Goal: Information Seeking & Learning: Check status

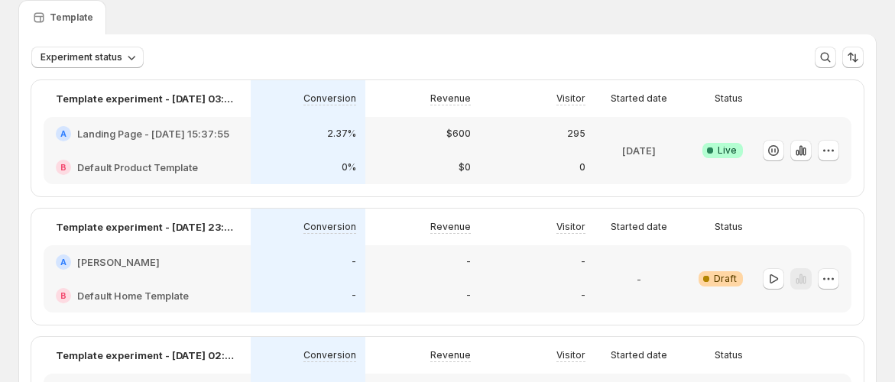
scroll to position [85, 0]
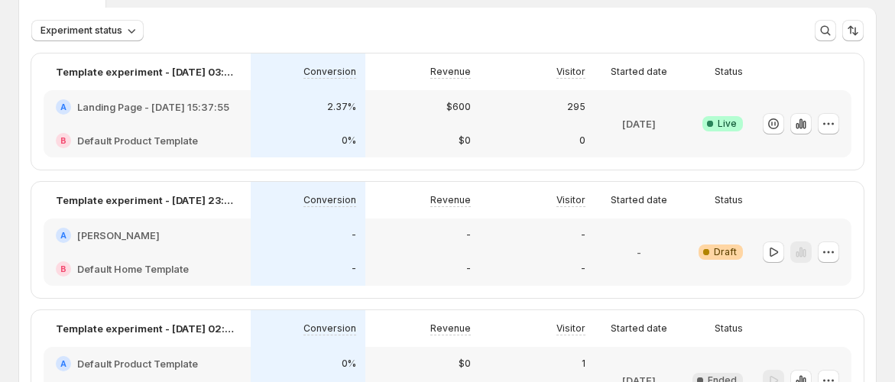
click at [653, 128] on p "[DATE]" at bounding box center [639, 123] width 34 height 15
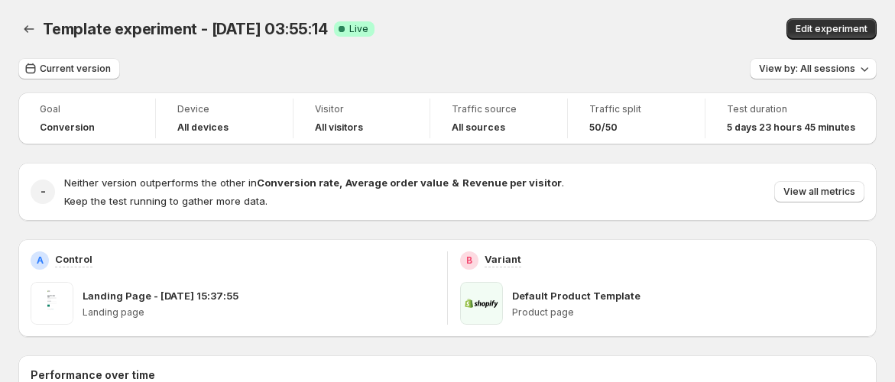
click at [478, 95] on div "Goal Conversion Device All devices Visitor All visitors Traffic source All sour…" at bounding box center [447, 119] width 859 height 52
click at [498, 50] on div "Template experiment - Sep 26, 03:55:14. This page is ready Template experiment …" at bounding box center [447, 29] width 859 height 58
click at [821, 34] on span "Edit experiment" at bounding box center [832, 29] width 72 height 12
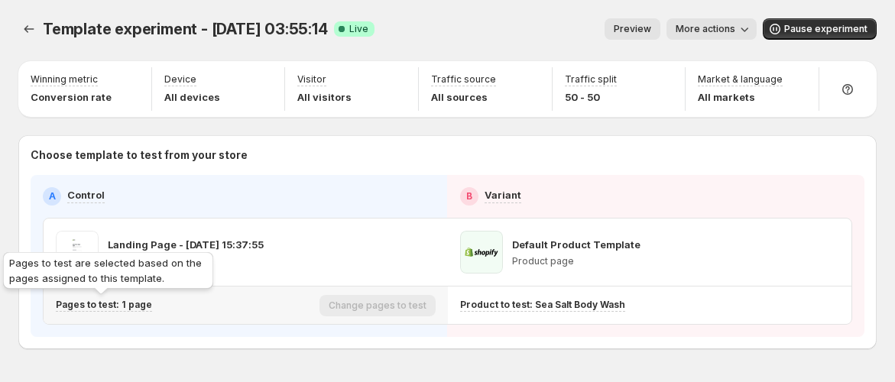
click at [132, 304] on p "Pages to test: 1 page" at bounding box center [104, 305] width 96 height 12
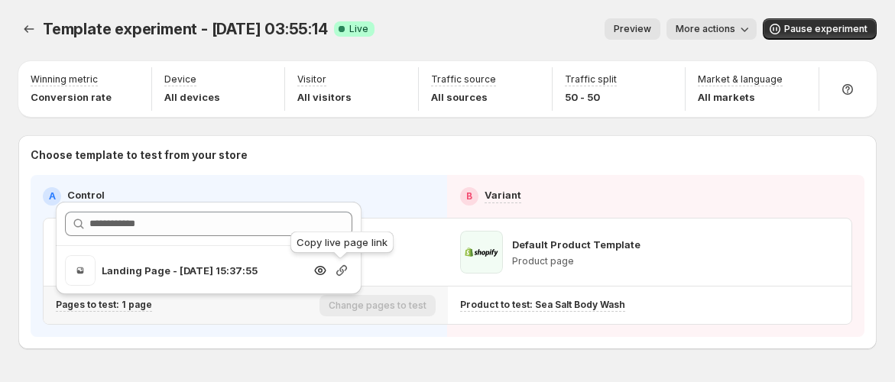
click at [343, 270] on icon "button" at bounding box center [341, 270] width 15 height 15
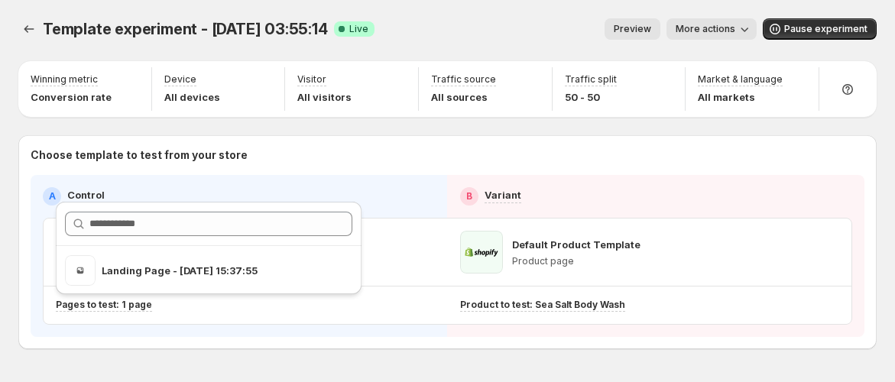
click at [726, 30] on span "More actions" at bounding box center [706, 29] width 60 height 12
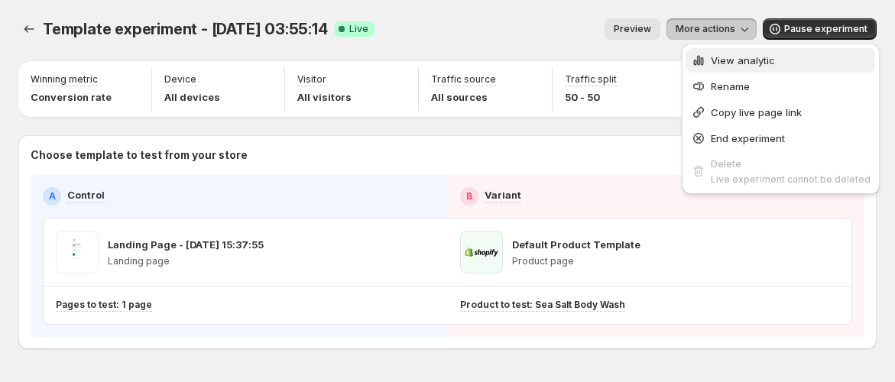
click at [716, 65] on span "View analytic" at bounding box center [743, 60] width 64 height 12
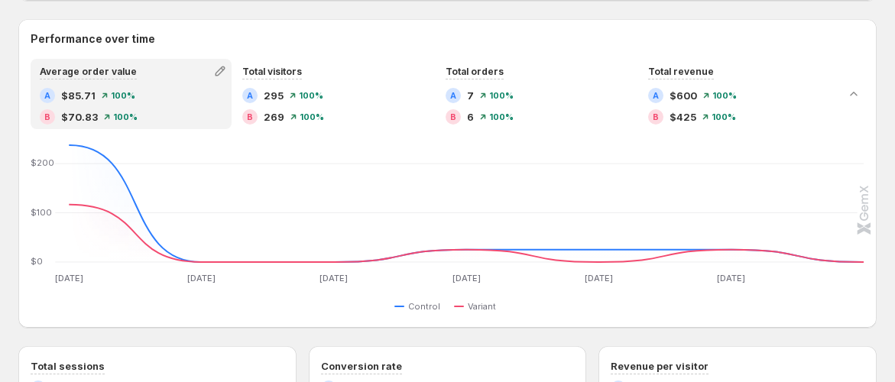
scroll to position [255, 0]
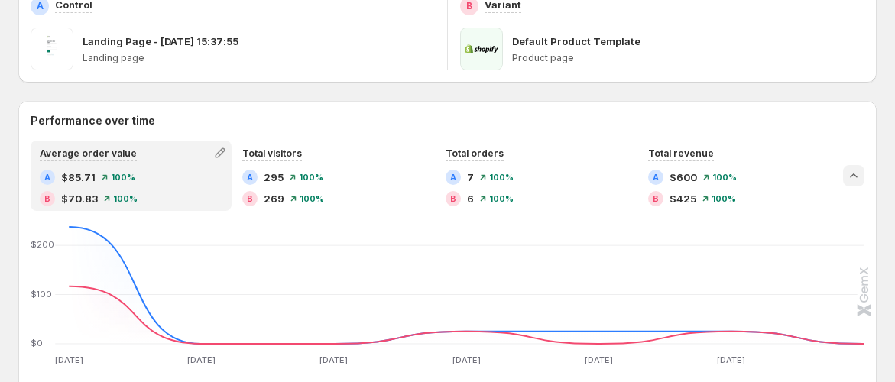
click at [862, 178] on icon "Collapse chart" at bounding box center [853, 175] width 15 height 15
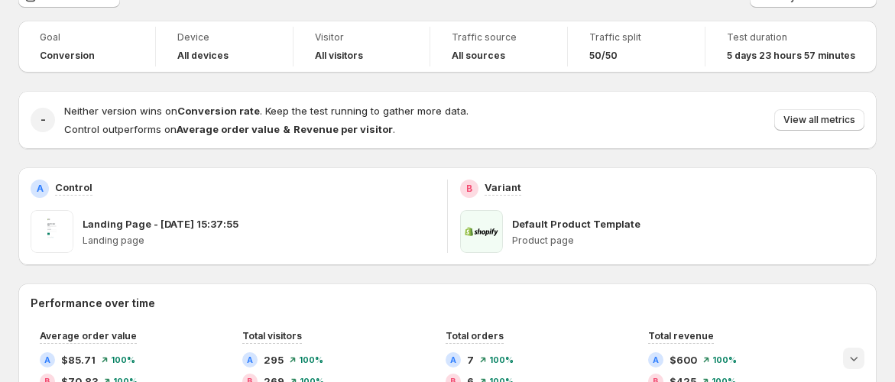
scroll to position [0, 0]
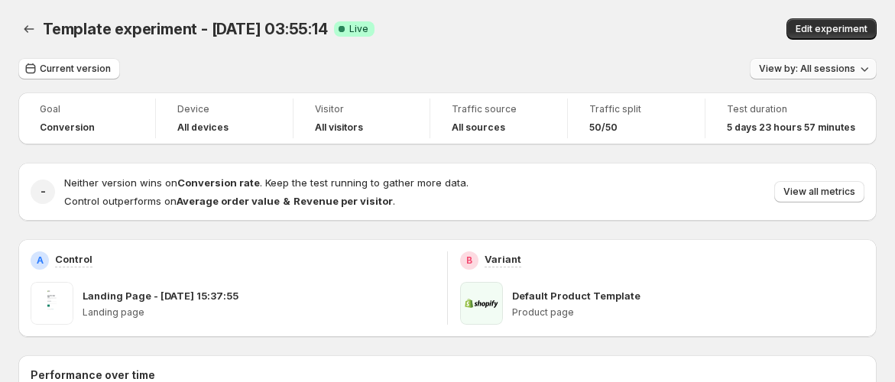
click at [840, 72] on span "View by: All sessions" at bounding box center [807, 69] width 96 height 12
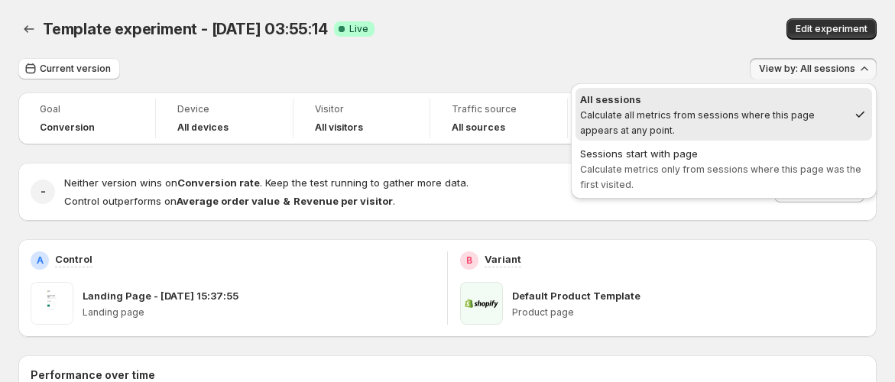
click at [668, 69] on div "Current version View by: All sessions" at bounding box center [447, 69] width 859 height 22
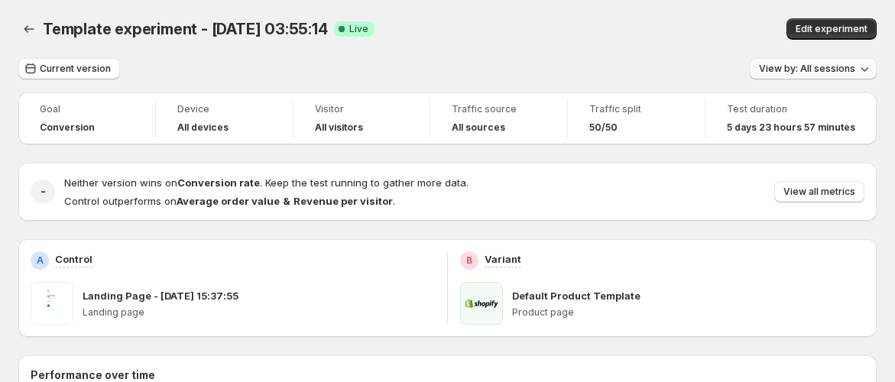
click at [852, 73] on span "View by: All sessions" at bounding box center [807, 69] width 96 height 12
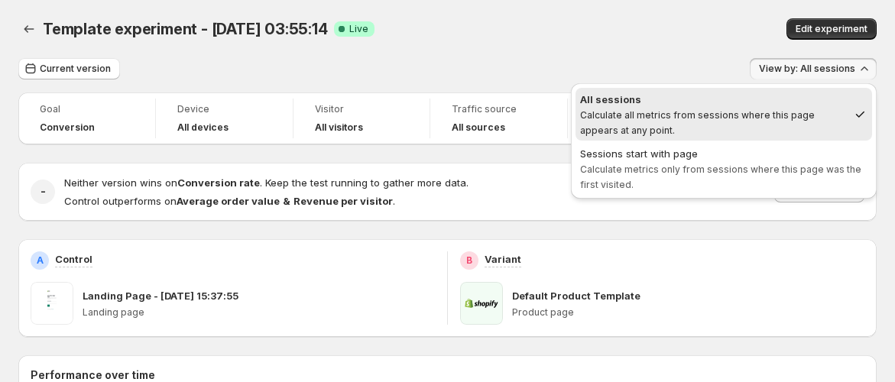
drag, startPoint x: 671, startPoint y: 37, endPoint x: 661, endPoint y: 33, distance: 10.9
click at [665, 36] on div "Edit experiment" at bounding box center [730, 28] width 294 height 21
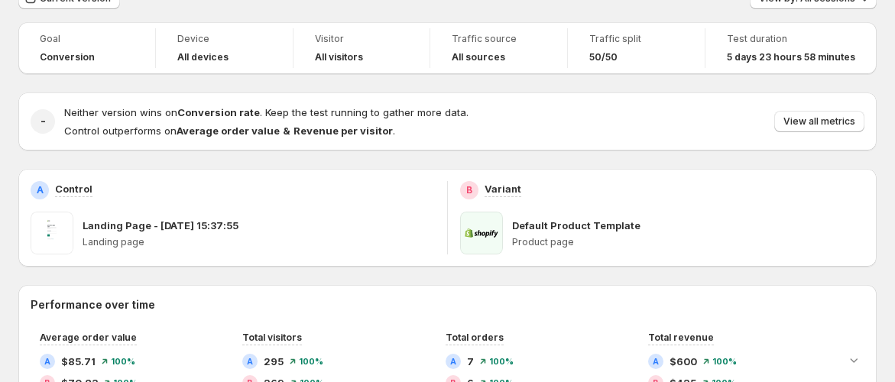
scroll to position [19, 0]
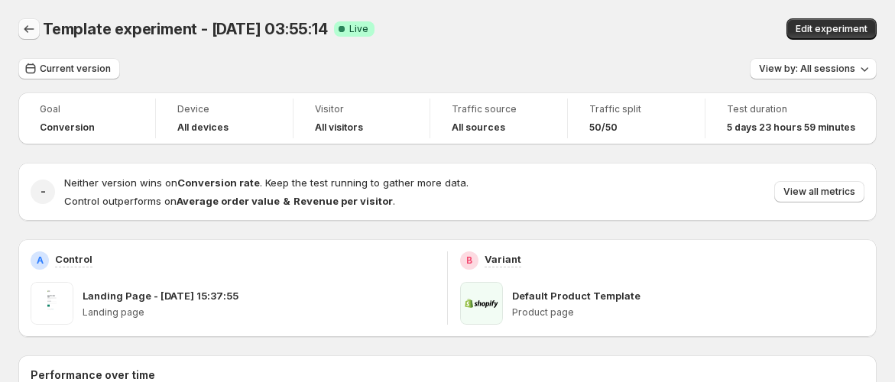
click at [34, 34] on icon "Back" at bounding box center [28, 28] width 15 height 15
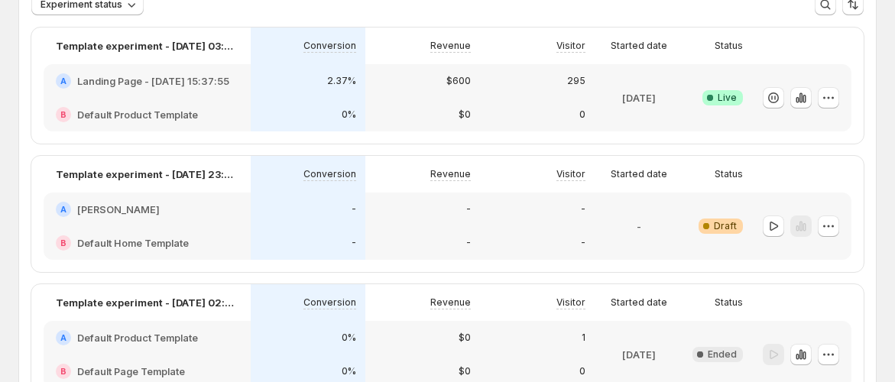
scroll to position [85, 0]
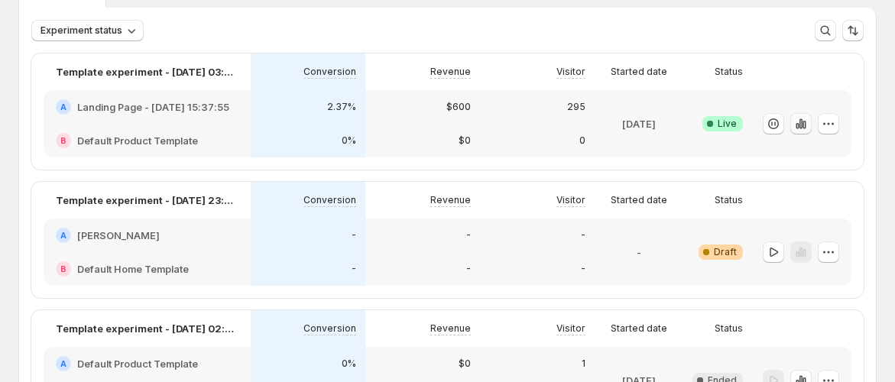
click at [803, 122] on icon "button" at bounding box center [801, 124] width 3 height 10
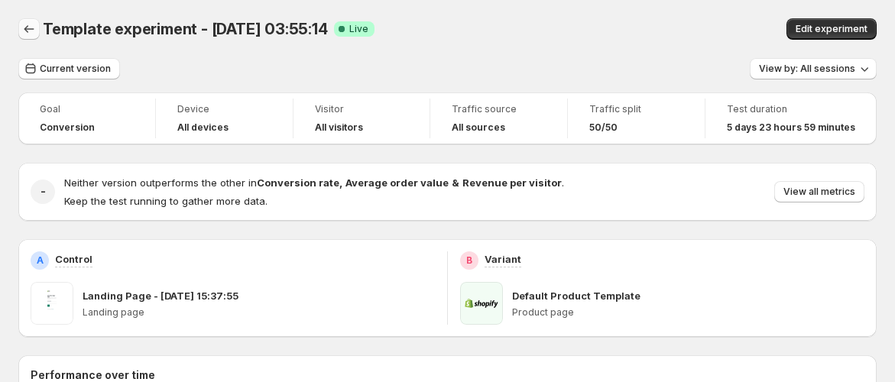
click at [33, 20] on button "Back" at bounding box center [28, 28] width 21 height 21
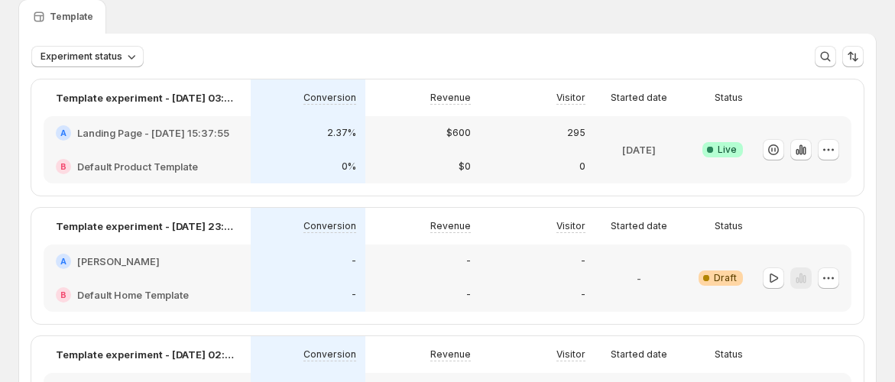
scroll to position [85, 0]
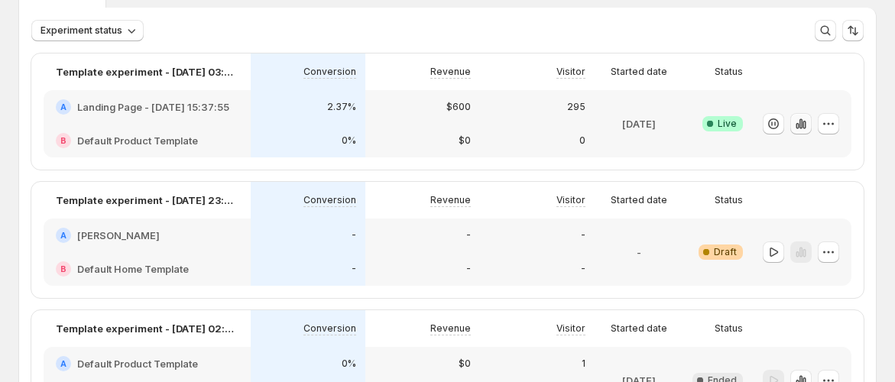
click at [809, 127] on icon "button" at bounding box center [801, 123] width 15 height 15
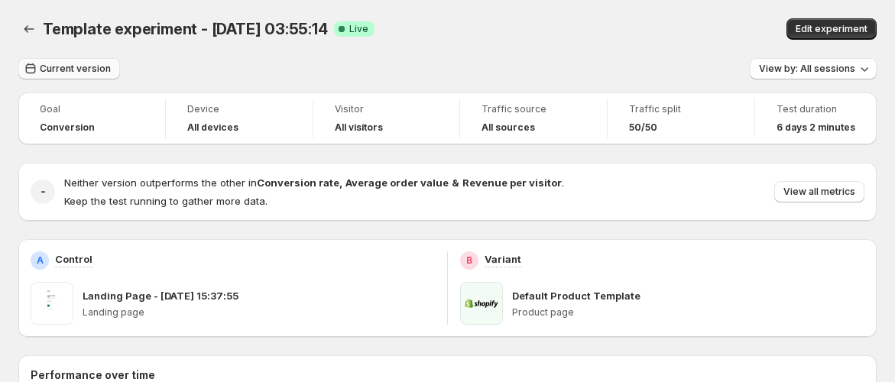
click at [55, 73] on span "Current version" at bounding box center [75, 69] width 71 height 12
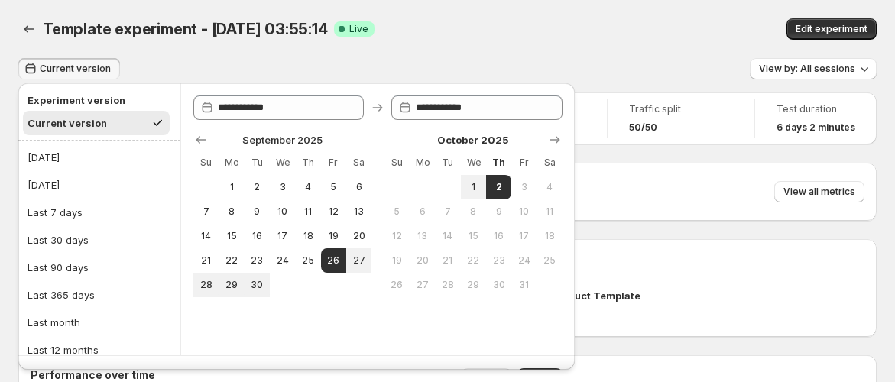
click at [119, 119] on button "Current version" at bounding box center [96, 123] width 147 height 24
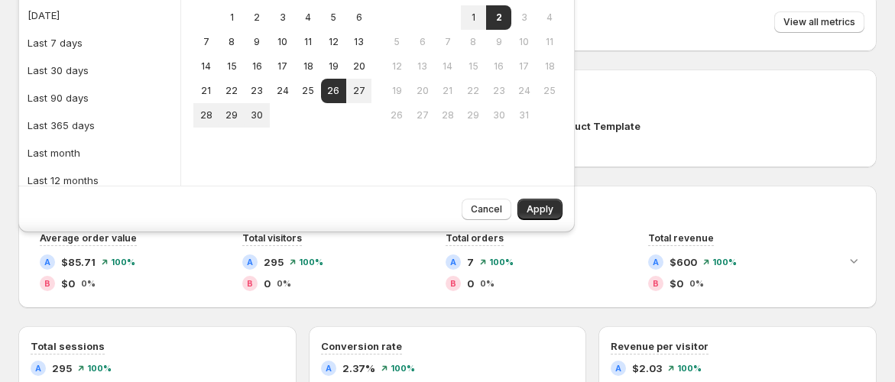
click at [570, 26] on div "Neither version outperforms the other in Conversion rate , Average order value …" at bounding box center [464, 22] width 801 height 34
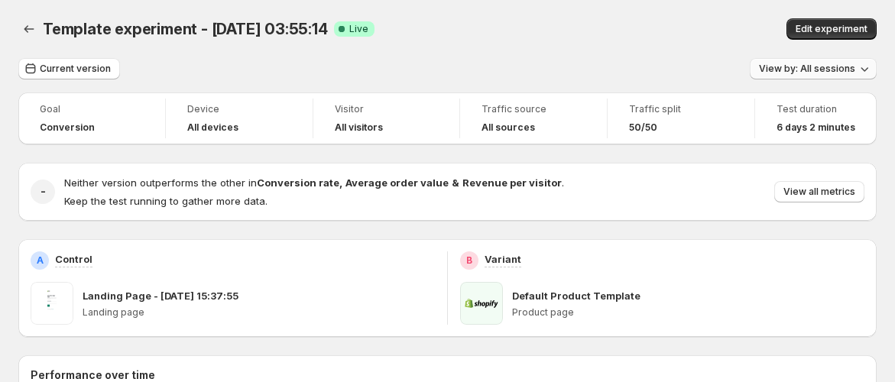
click at [807, 71] on span "View by: All sessions" at bounding box center [807, 69] width 96 height 12
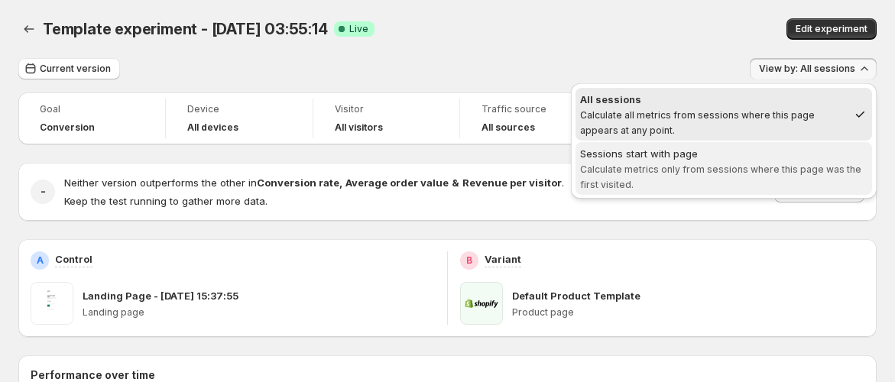
click at [768, 155] on div "Sessions start with page" at bounding box center [723, 153] width 287 height 15
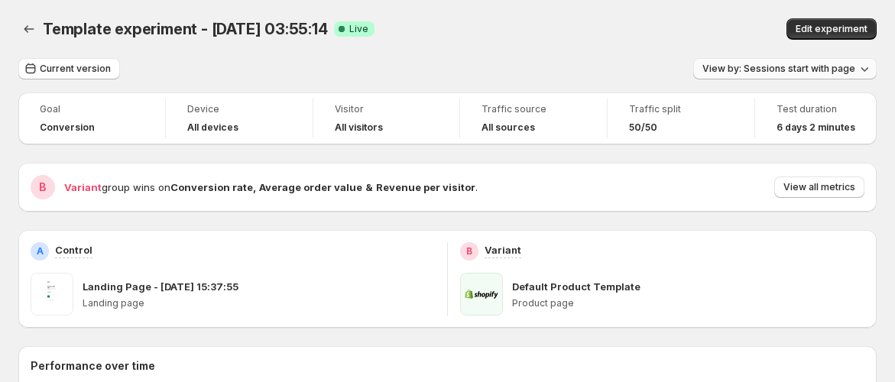
click at [800, 54] on div "Template experiment - Sep 26, 03:55:14. This page is ready Template experiment …" at bounding box center [447, 29] width 859 height 58
click at [799, 63] on span "View by: Sessions start with page" at bounding box center [779, 69] width 153 height 12
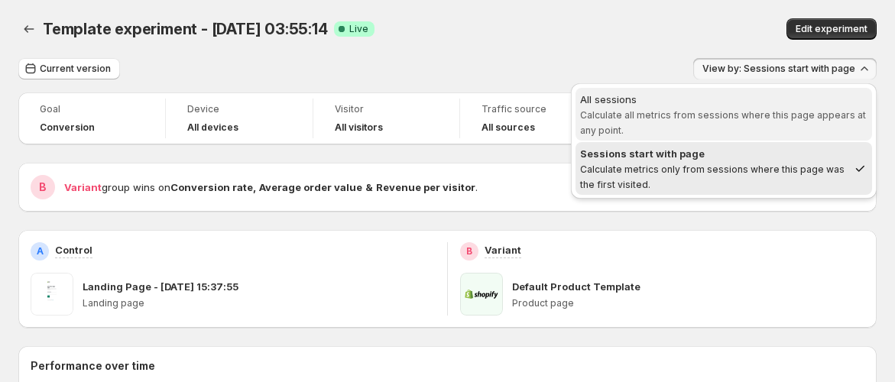
click at [729, 107] on span "All sessions Calculate all metrics from sessions where this page appears at any…" at bounding box center [723, 115] width 287 height 46
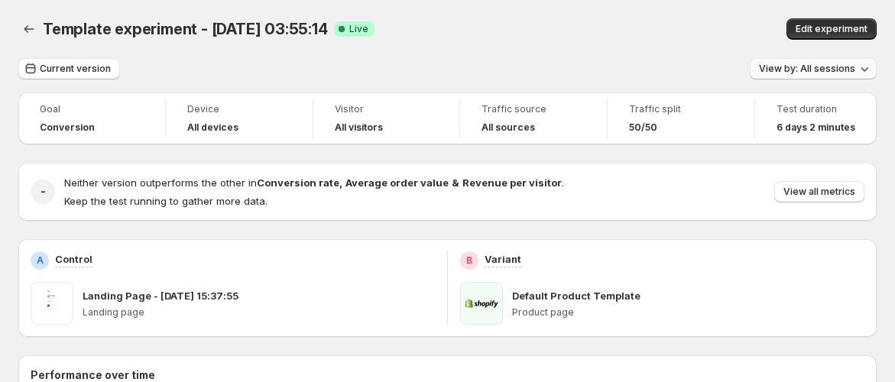
click at [800, 75] on button "View by: All sessions" at bounding box center [813, 68] width 127 height 21
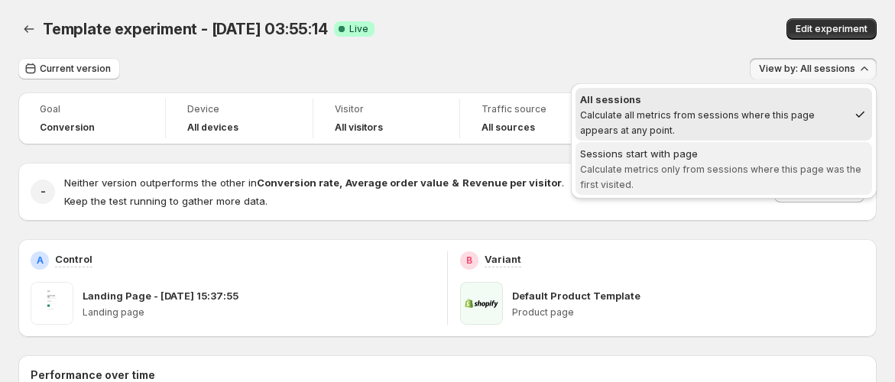
click at [759, 155] on div "Sessions start with page" at bounding box center [723, 153] width 287 height 15
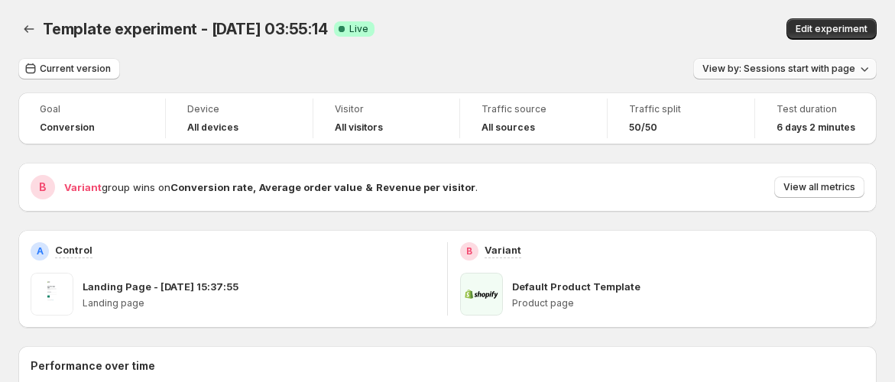
click at [812, 70] on span "View by: Sessions start with page" at bounding box center [779, 69] width 153 height 12
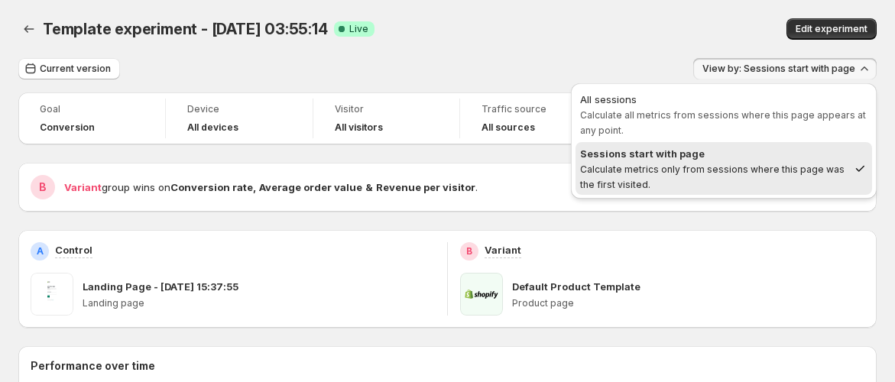
click at [561, 44] on div "Template experiment - Sep 26, 03:55:14. This page is ready Template experiment …" at bounding box center [447, 29] width 859 height 58
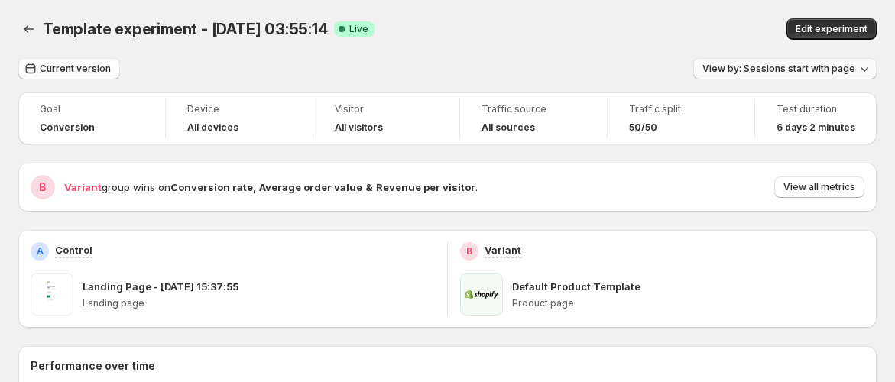
click at [856, 73] on span "View by: Sessions start with page" at bounding box center [779, 69] width 153 height 12
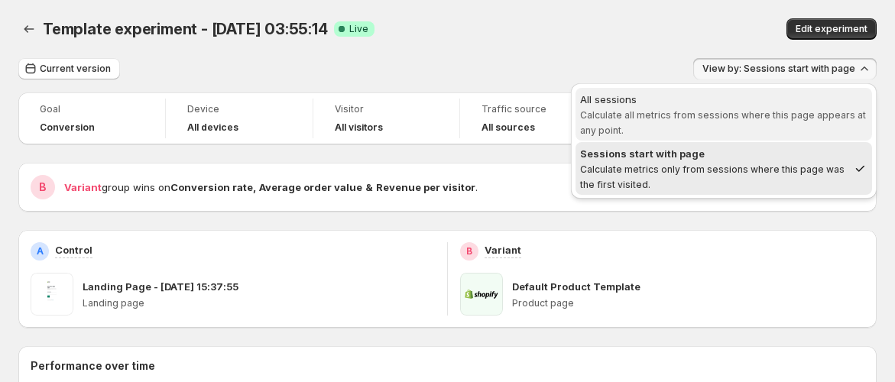
click at [821, 103] on div "All sessions" at bounding box center [723, 99] width 287 height 15
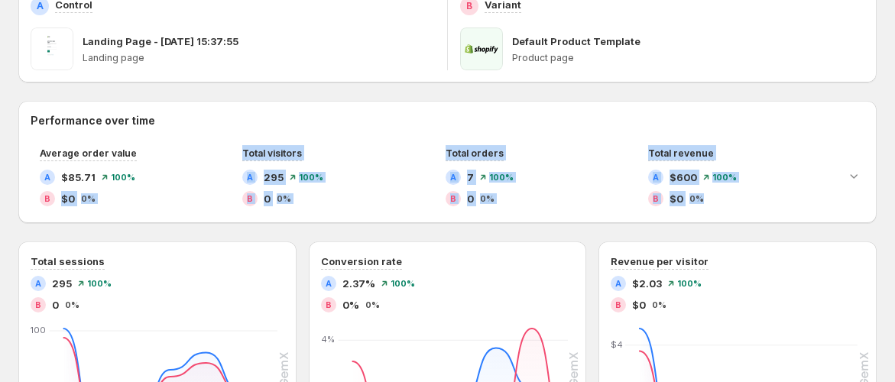
drag, startPoint x: 61, startPoint y: 205, endPoint x: 718, endPoint y: 213, distance: 656.9
click at [718, 213] on div "Performance over time Average order value A $85.71 100% B $0 0% Total visitors …" at bounding box center [447, 162] width 859 height 122
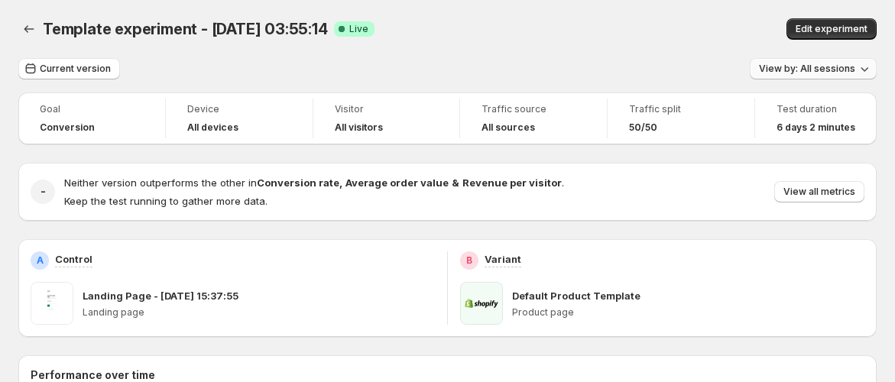
click at [817, 75] on button "View by: All sessions" at bounding box center [813, 68] width 127 height 21
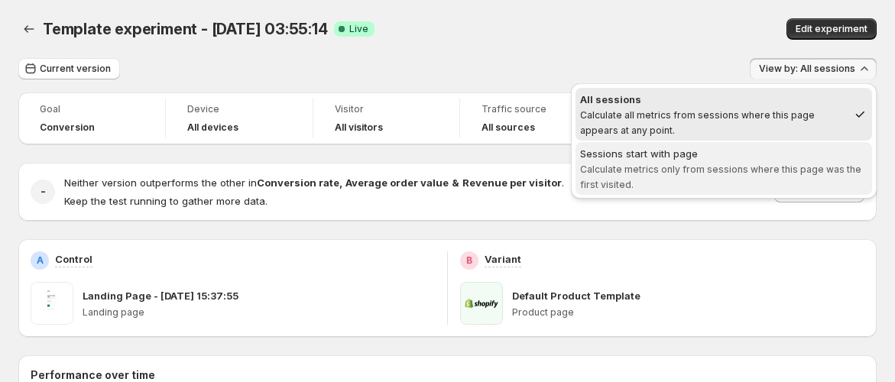
click at [760, 151] on div "Sessions start with page" at bounding box center [723, 153] width 287 height 15
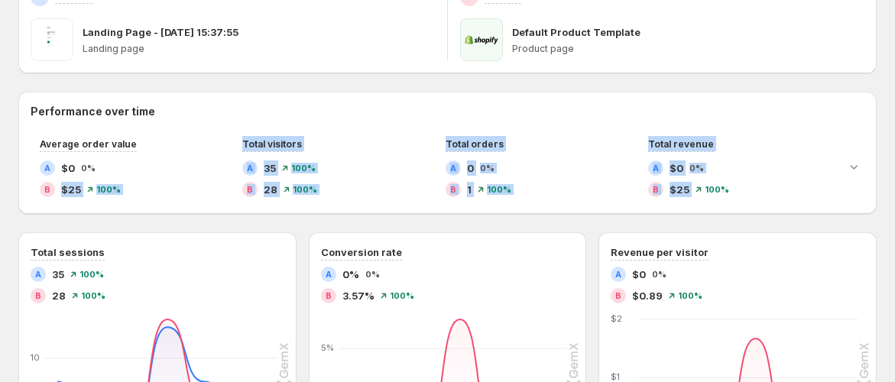
click at [317, 213] on div "Performance over time Average order value A $0 0% B $25 100% Total visitors A 3…" at bounding box center [447, 153] width 859 height 122
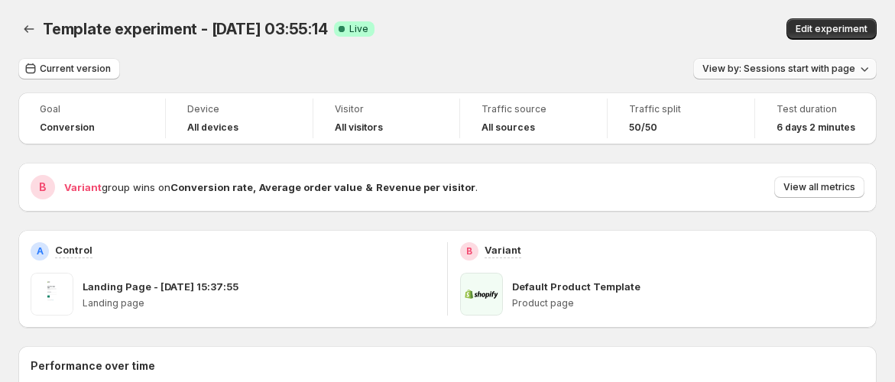
click at [768, 66] on span "View by: Sessions start with page" at bounding box center [779, 69] width 153 height 12
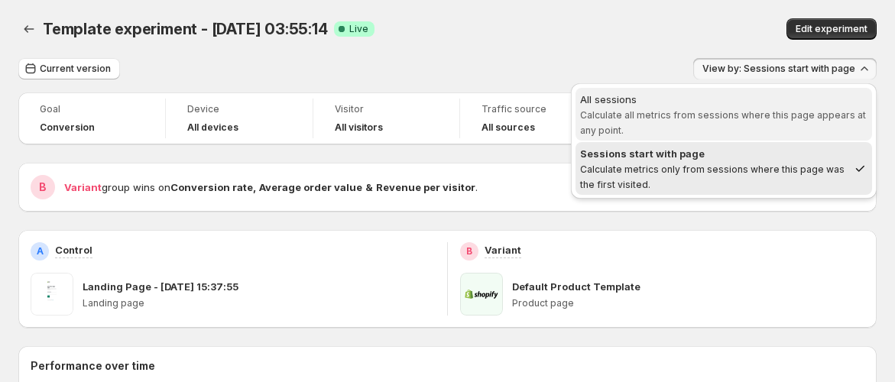
click at [758, 99] on div "All sessions" at bounding box center [723, 99] width 287 height 15
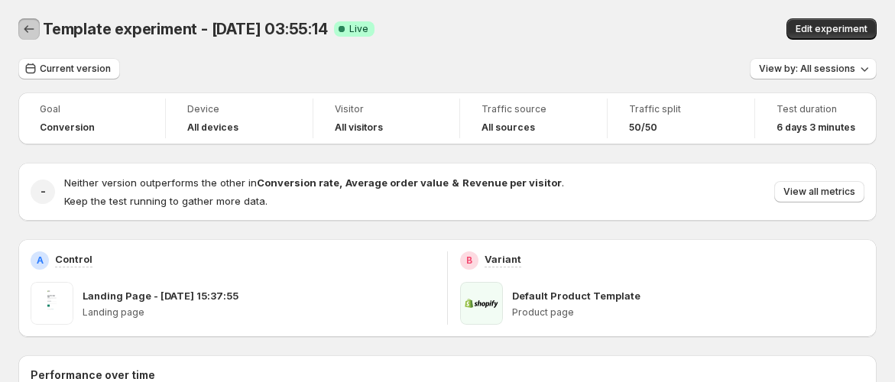
click at [31, 28] on icon "Back" at bounding box center [28, 28] width 15 height 15
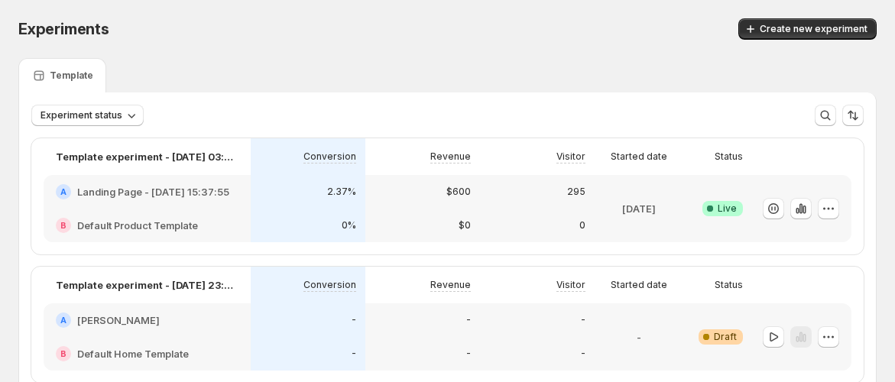
click at [492, 229] on div "0" at bounding box center [537, 226] width 115 height 34
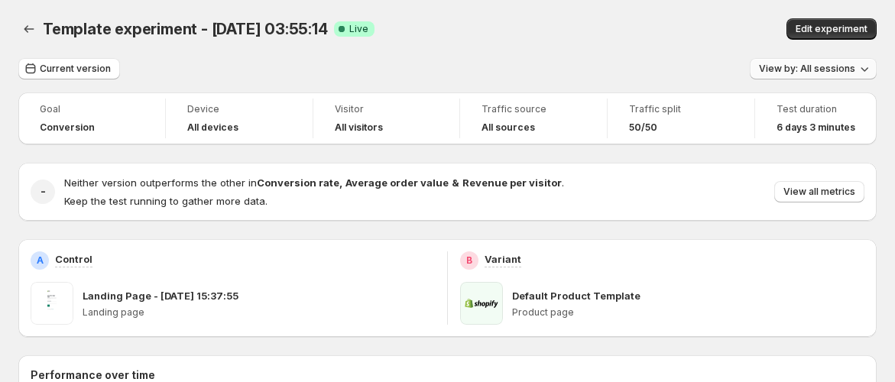
click at [856, 63] on span "View by: All sessions" at bounding box center [807, 69] width 96 height 12
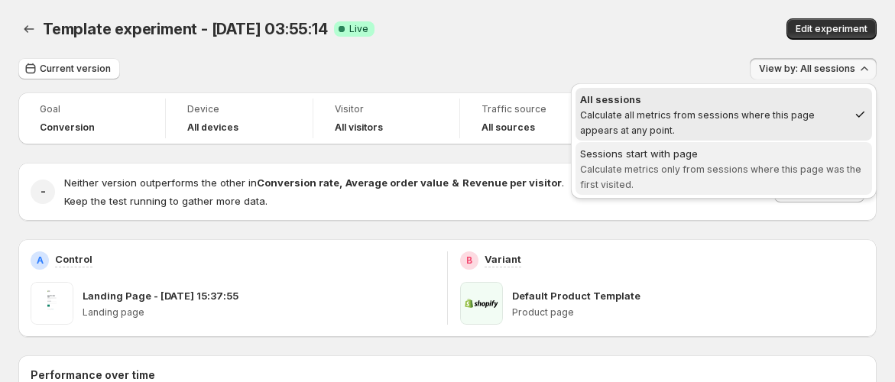
click at [807, 151] on div "Sessions start with page" at bounding box center [723, 153] width 287 height 15
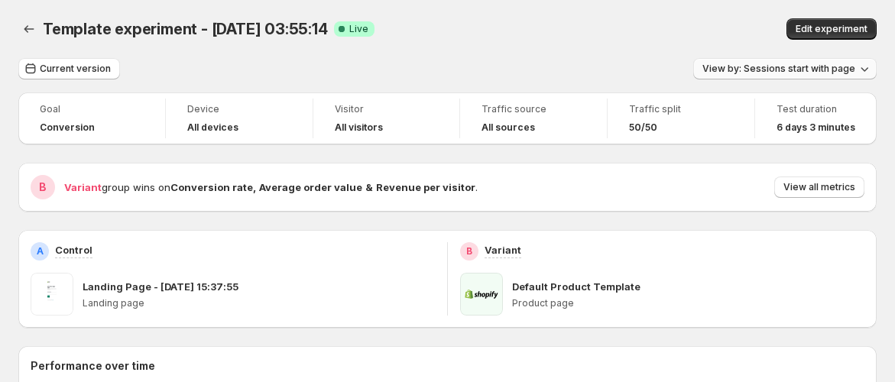
click at [794, 63] on span "View by: Sessions start with page" at bounding box center [779, 69] width 153 height 12
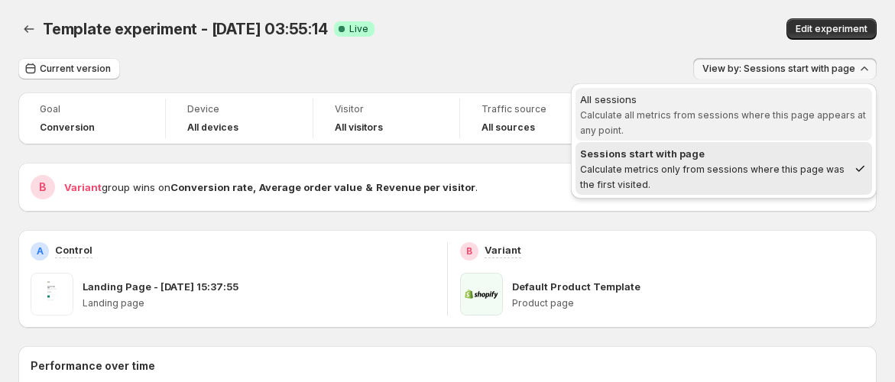
click at [757, 112] on span "Calculate all metrics from sessions where this page appears at any point." at bounding box center [723, 122] width 286 height 27
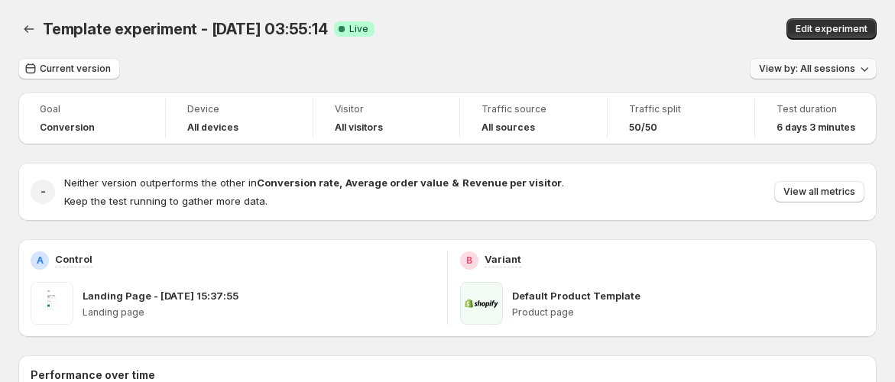
click at [836, 70] on span "View by: All sessions" at bounding box center [807, 69] width 96 height 12
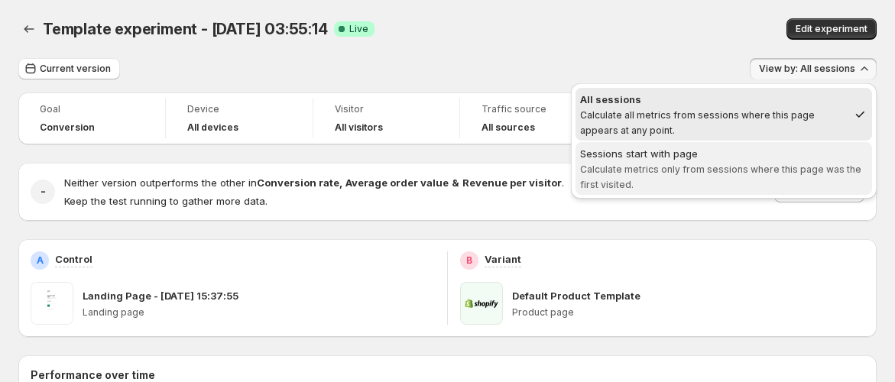
click at [797, 150] on div "Sessions start with page" at bounding box center [723, 153] width 287 height 15
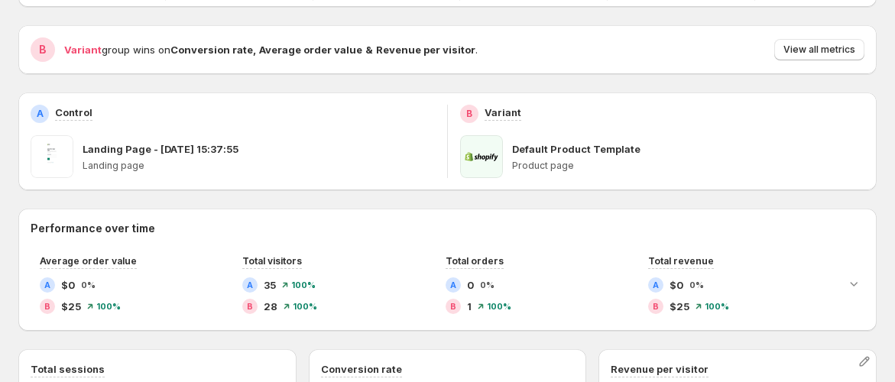
scroll to position [85, 0]
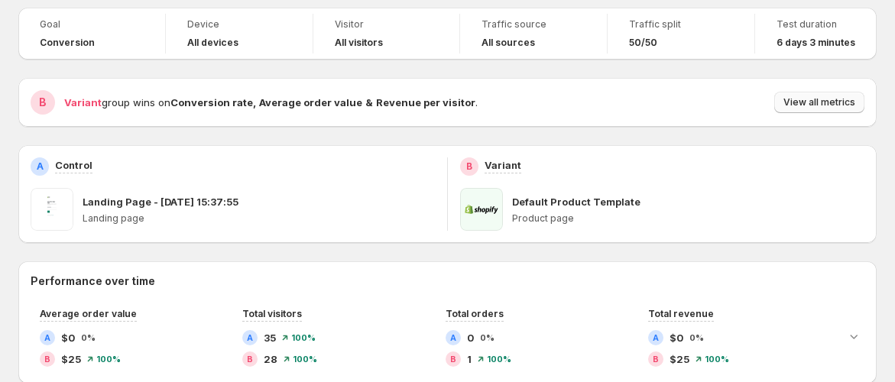
click at [851, 104] on span "View all metrics" at bounding box center [820, 102] width 72 height 12
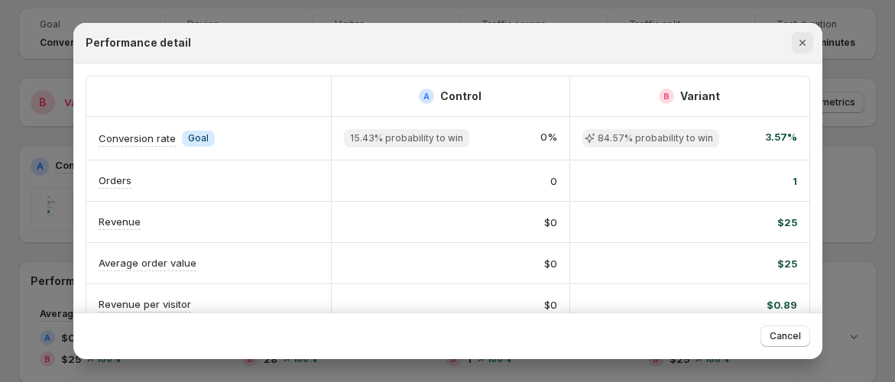
click at [799, 41] on icon "Close" at bounding box center [802, 42] width 15 height 15
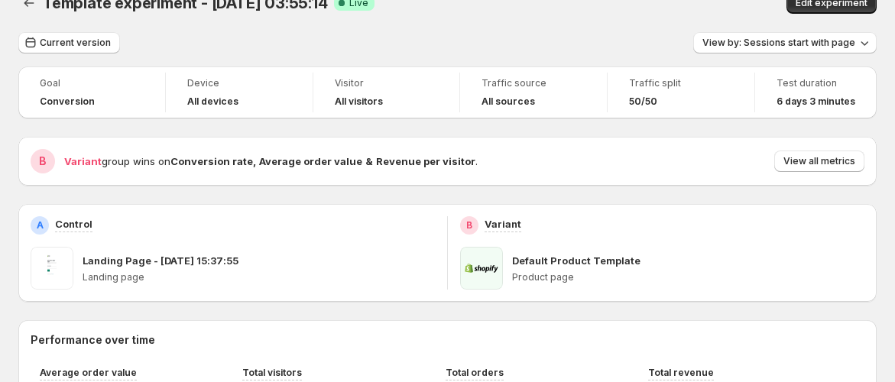
scroll to position [0, 0]
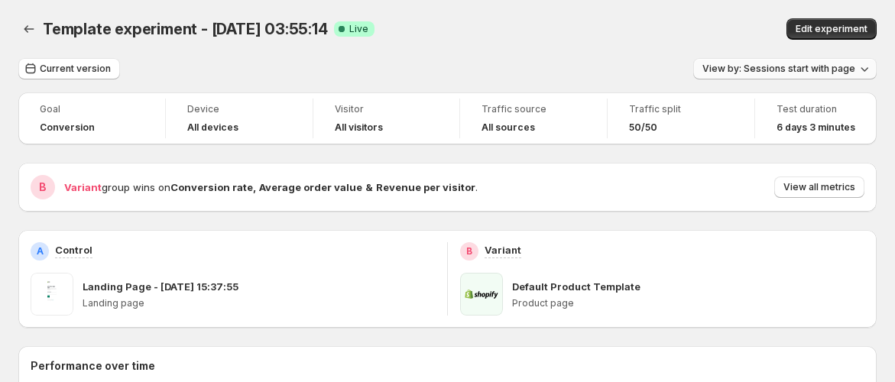
click at [817, 65] on span "View by: Sessions start with page" at bounding box center [779, 69] width 153 height 12
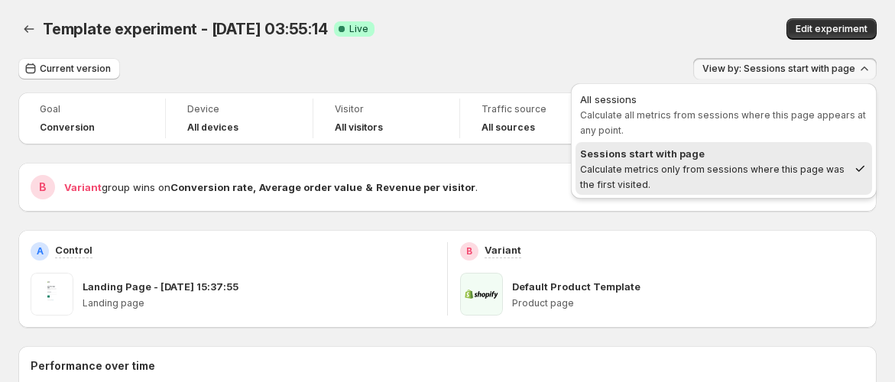
click at [802, 88] on div "All sessions Calculate all metrics from sessions where this page appears at any…" at bounding box center [724, 114] width 297 height 53
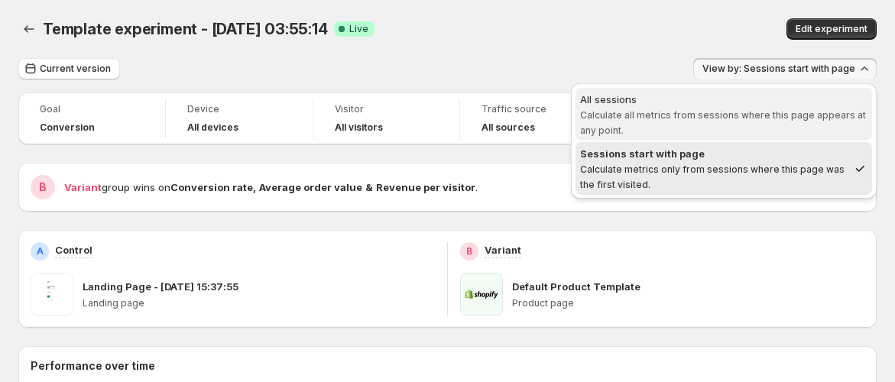
click at [795, 102] on div "All sessions" at bounding box center [723, 99] width 287 height 15
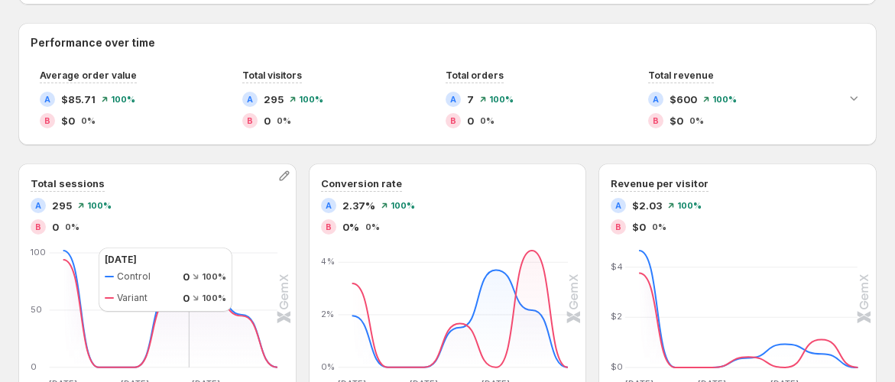
scroll to position [170, 0]
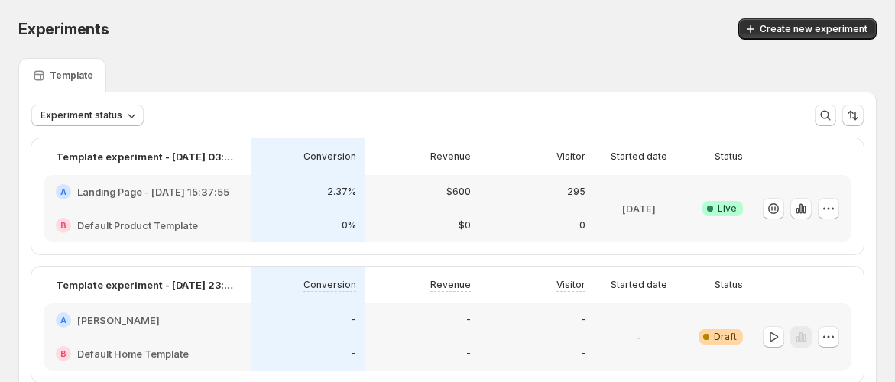
click at [200, 226] on div "B Default Product Template" at bounding box center [147, 225] width 183 height 15
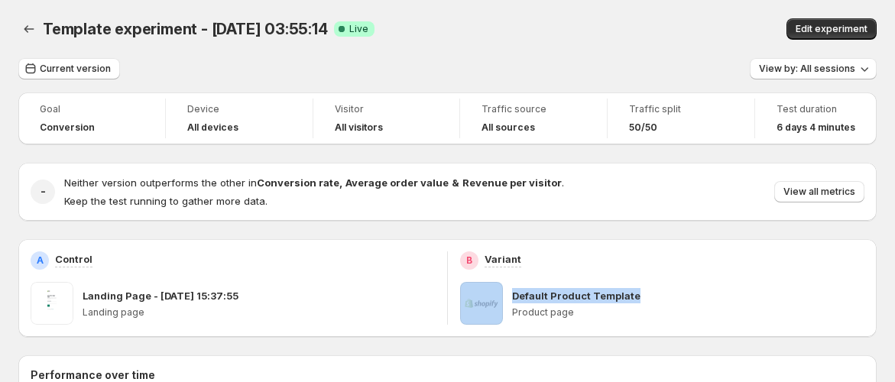
drag, startPoint x: 459, startPoint y: 284, endPoint x: 646, endPoint y: 296, distance: 187.7
click at [646, 296] on div "B Variant Default Product Template Product page" at bounding box center [662, 288] width 429 height 98
click at [648, 297] on div "Default Product Template" at bounding box center [688, 295] width 352 height 15
click at [661, 292] on div "Default Product Template" at bounding box center [688, 295] width 352 height 15
click at [663, 294] on div "Default Product Template" at bounding box center [688, 295] width 352 height 15
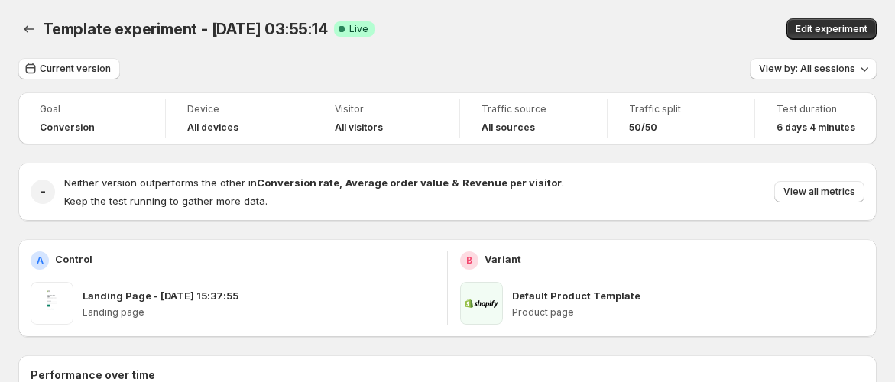
click at [622, 309] on p "Product page" at bounding box center [688, 313] width 352 height 12
click at [622, 297] on p "Default Product Template" at bounding box center [576, 295] width 128 height 15
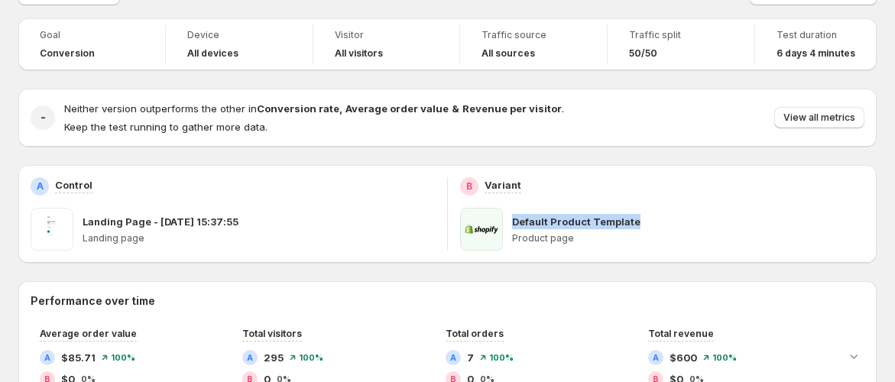
scroll to position [255, 0]
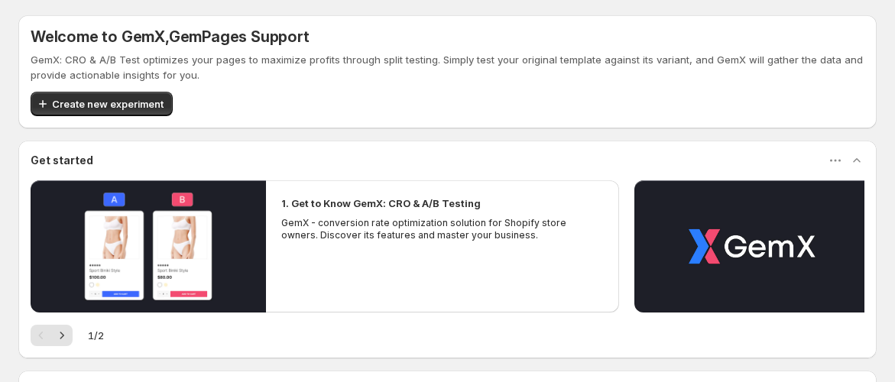
scroll to position [339, 0]
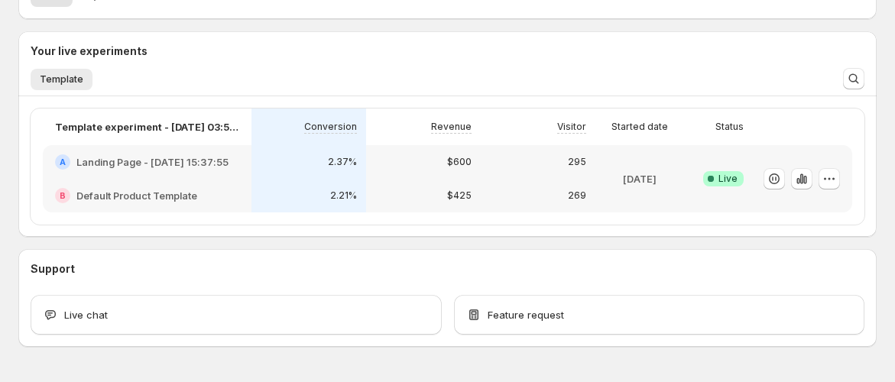
click at [552, 182] on div "269" at bounding box center [538, 196] width 115 height 34
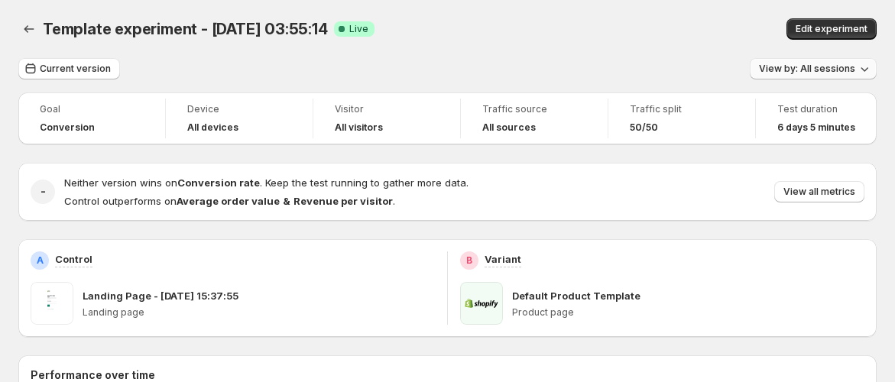
click at [821, 79] on button "View by: All sessions" at bounding box center [813, 68] width 127 height 21
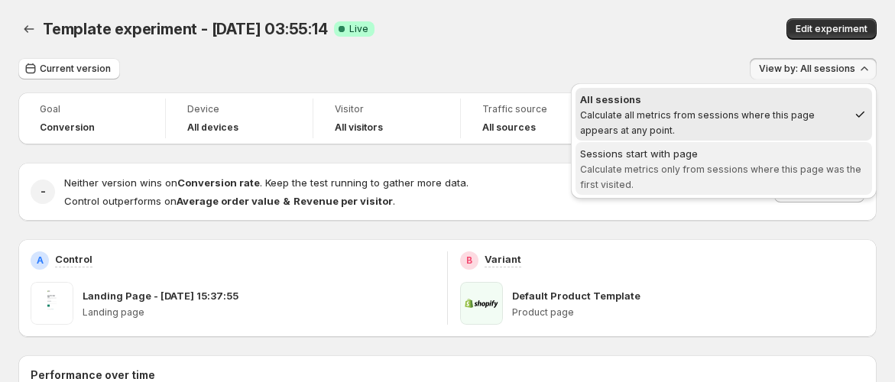
click at [748, 171] on span "Calculate metrics only from sessions where this page was the first visited." at bounding box center [720, 177] width 281 height 27
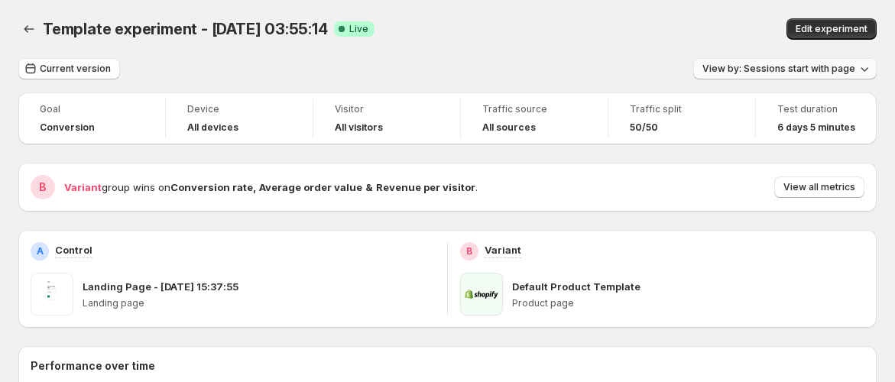
click at [778, 73] on span "View by: Sessions start with page" at bounding box center [779, 69] width 153 height 12
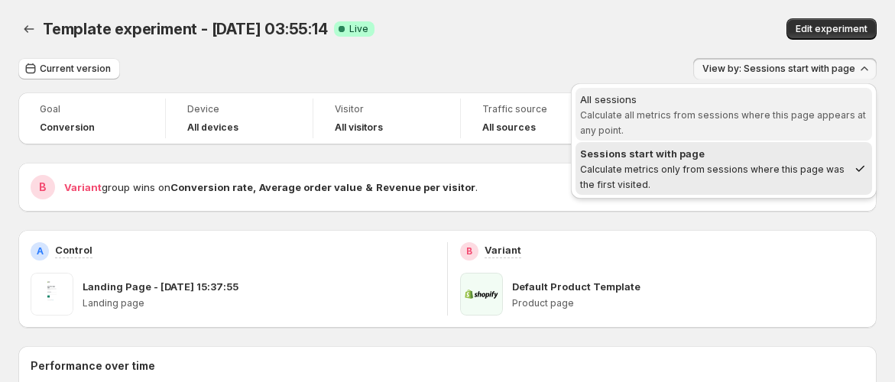
click at [765, 94] on div "All sessions" at bounding box center [723, 99] width 287 height 15
